Goal: Task Accomplishment & Management: Use online tool/utility

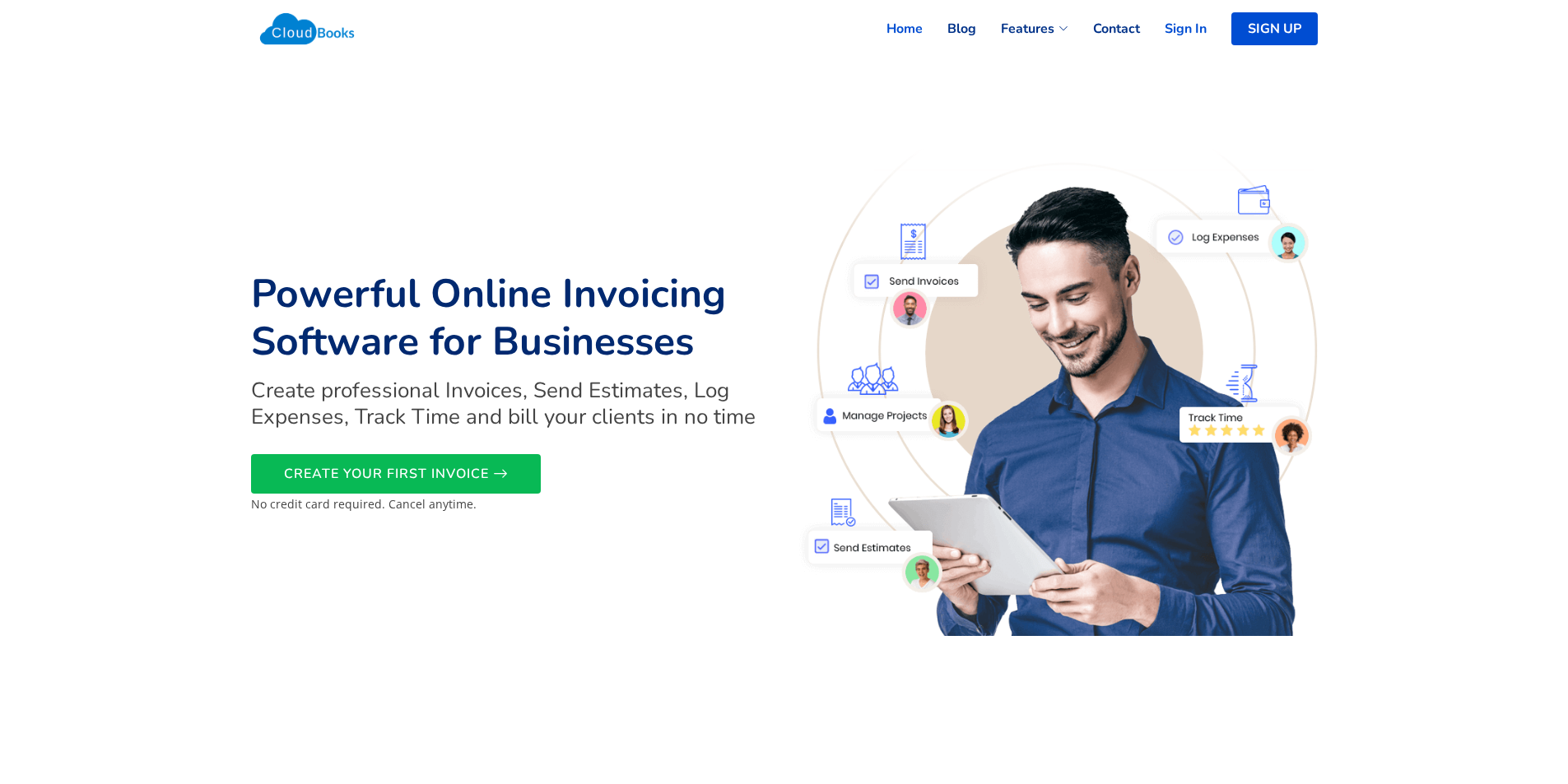
click at [1192, 32] on link "Sign In" at bounding box center [1173, 28] width 66 height 36
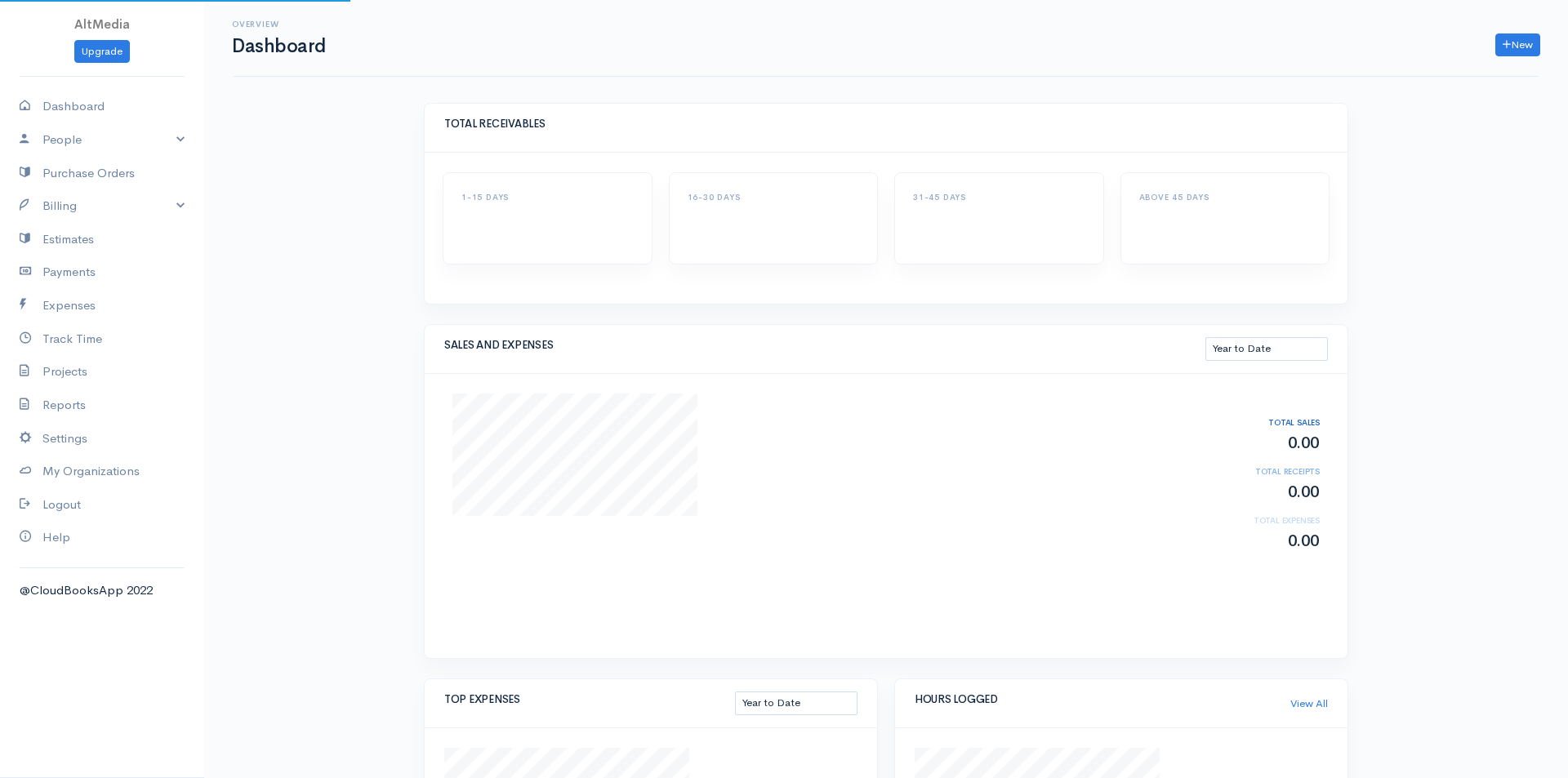
select select "thistoyear"
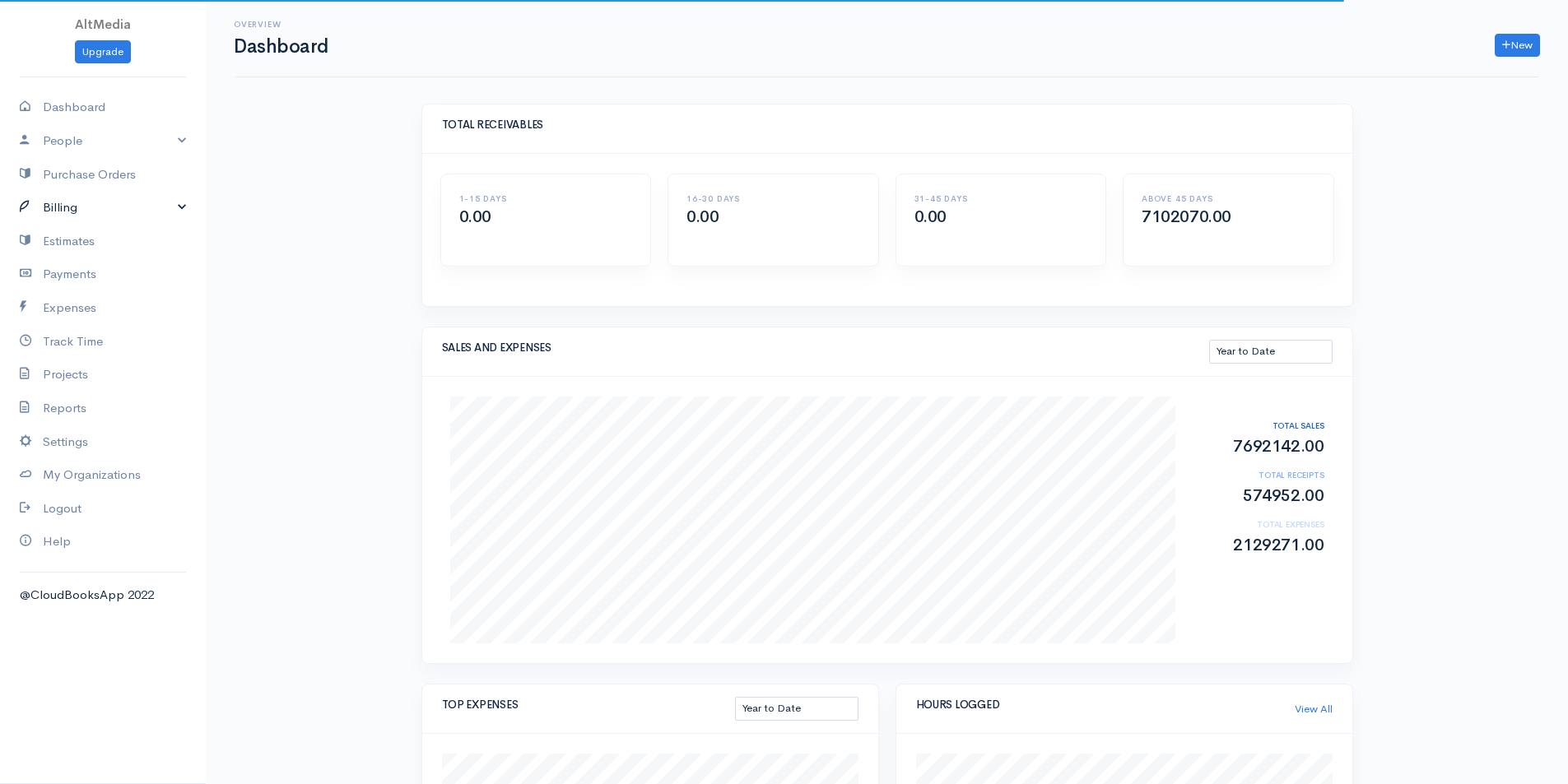
click at [54, 197] on link "Billing" at bounding box center [103, 208] width 206 height 34
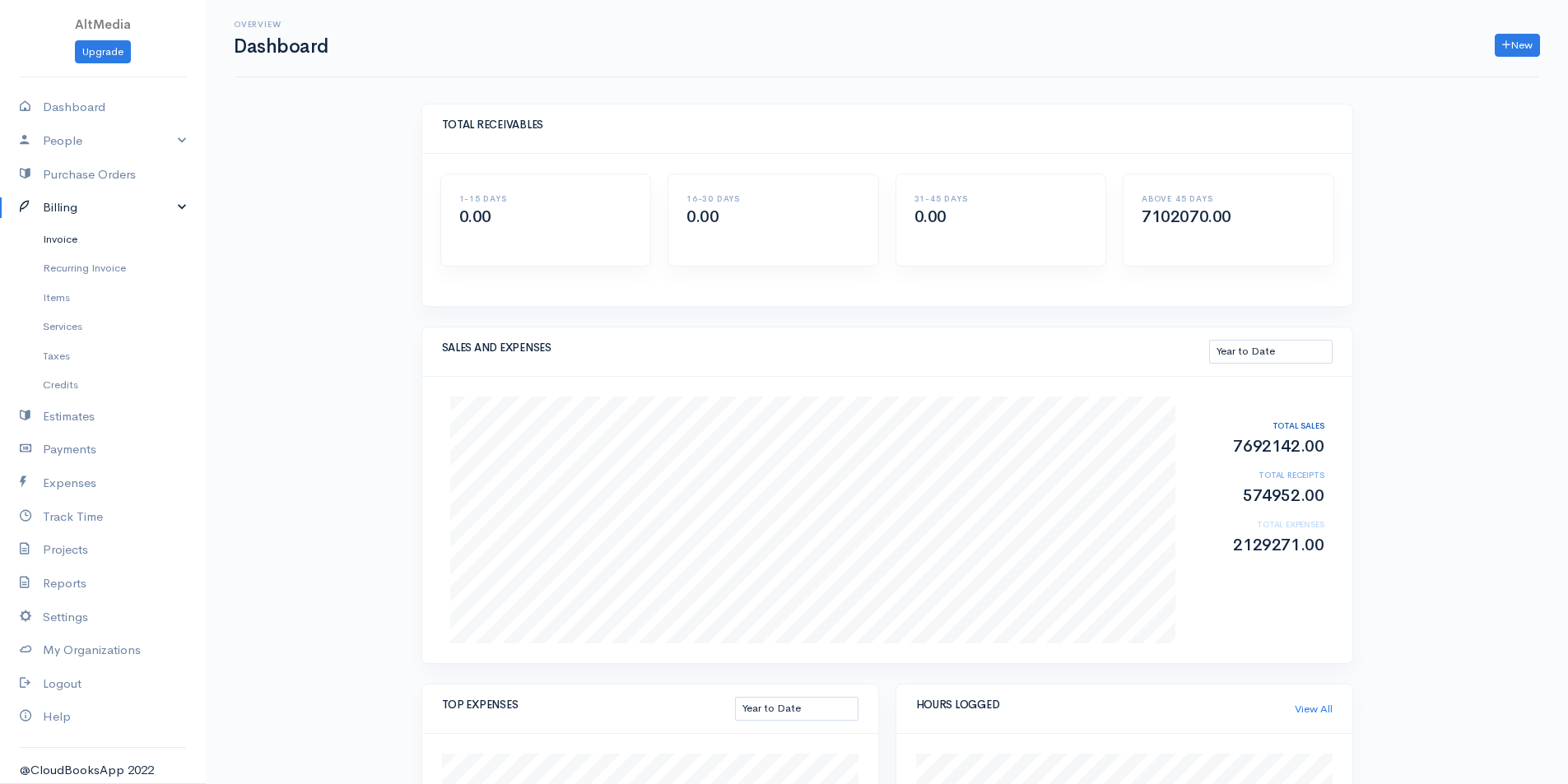
click at [71, 240] on link "Invoice" at bounding box center [103, 239] width 206 height 29
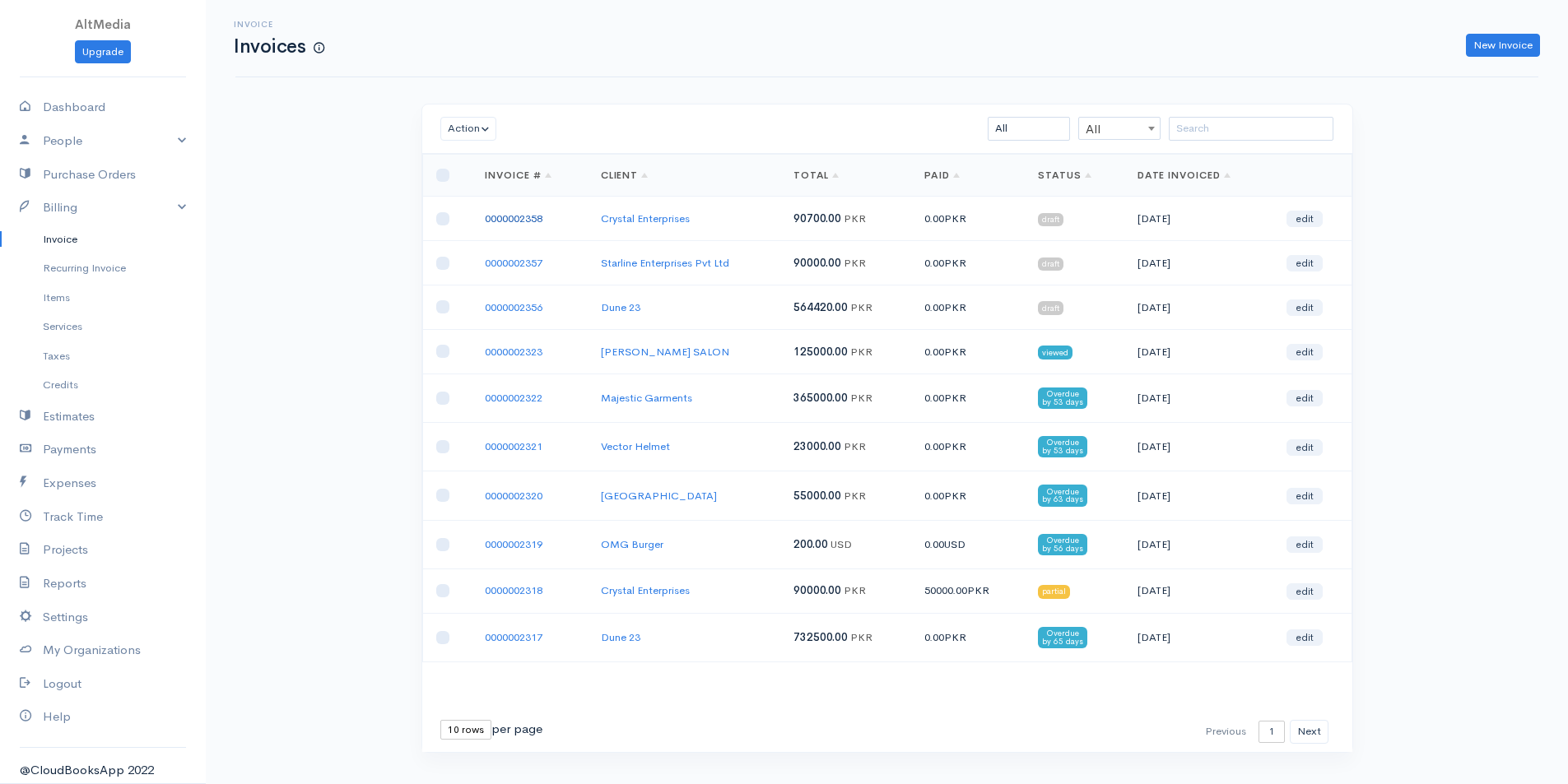
click at [517, 219] on link "0000002358" at bounding box center [513, 218] width 57 height 14
